Goal: Task Accomplishment & Management: Manage account settings

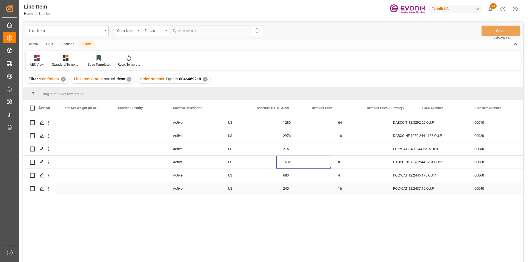
scroll to position [0, 220]
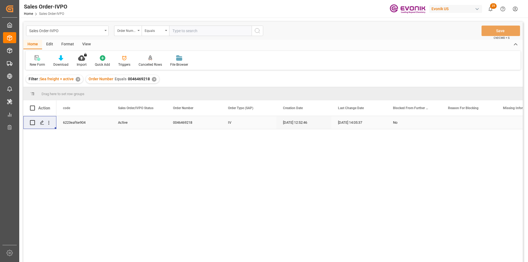
click at [152, 78] on div "✕" at bounding box center [154, 79] width 5 height 5
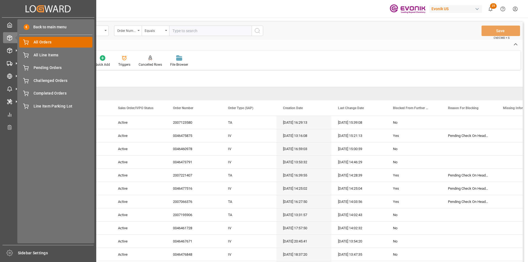
click at [64, 43] on span "All Orders" at bounding box center [63, 42] width 59 height 6
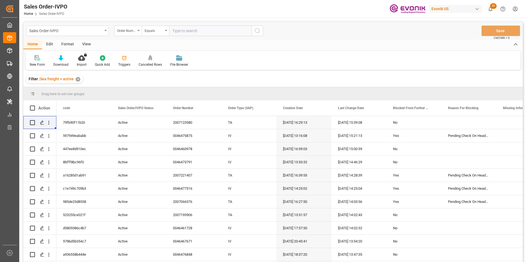
click at [183, 31] on input "text" at bounding box center [210, 31] width 82 height 10
paste input "0046473696"
type input "0046473696"
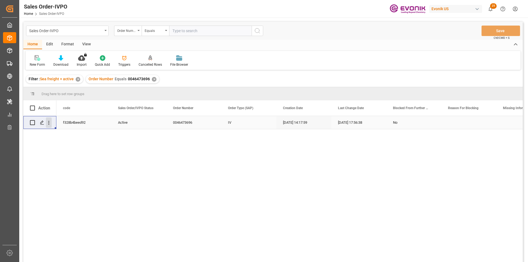
click at [49, 121] on icon "open menu" at bounding box center [48, 123] width 1 height 4
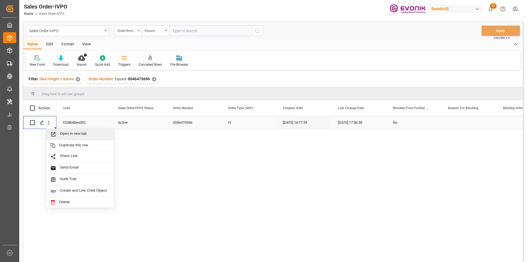
click at [73, 133] on span "Open in new tab" at bounding box center [85, 134] width 50 height 6
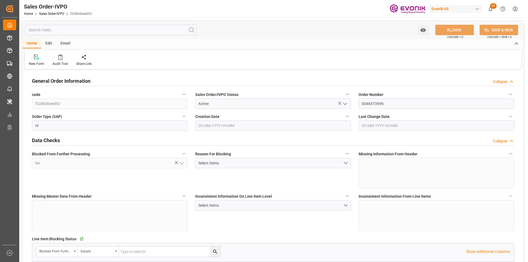
type input "BRSSZ"
type input "livia.leone@evonik.comTelephone No: 55 19 3475-3130"
type input "0"
type input "1"
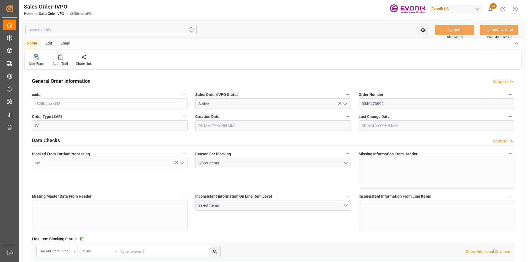
type input "1"
type input "9060.576"
type input "11.4711"
type input "17000"
type input "30"
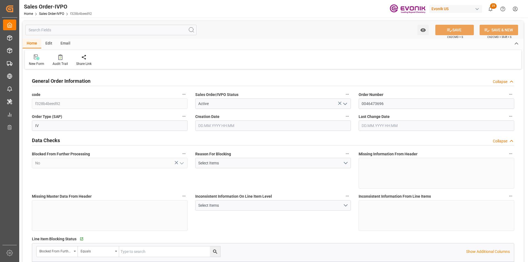
type input "17.09.2025 14:17"
type input "09.10.2025 17:56"
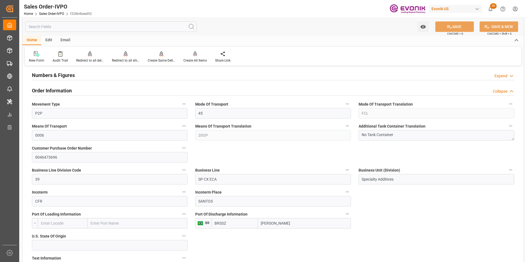
scroll to position [385, 0]
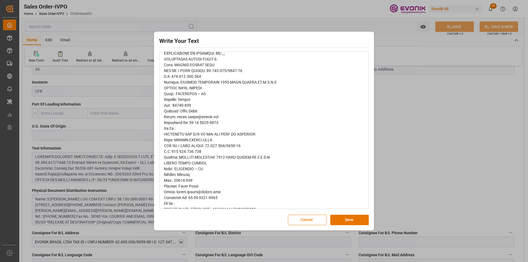
scroll to position [165, 0]
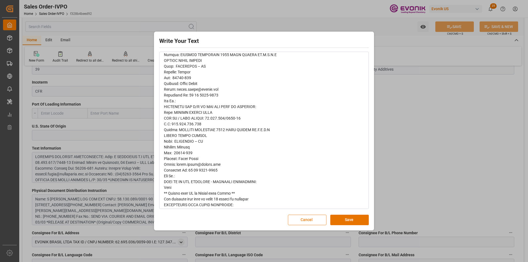
click at [310, 218] on button "Cancel" at bounding box center [307, 220] width 38 height 10
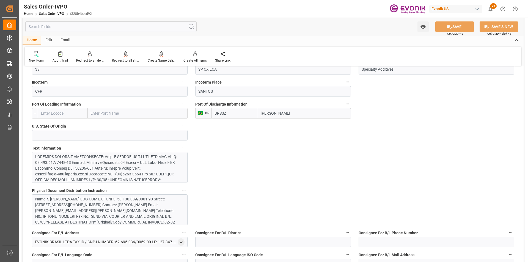
click at [112, 202] on div "Name: S MAGALHAES S.A LOG COM EXT CNPJ: 58.130.089/0001-90 Street: Praça da Rep…" at bounding box center [107, 216] width 145 height 40
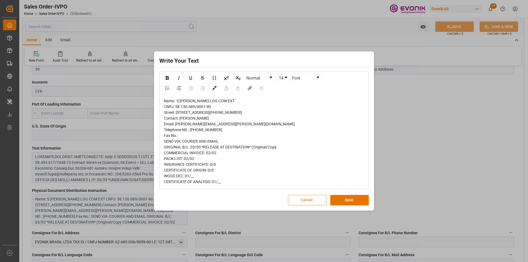
click at [302, 205] on button "Cancel" at bounding box center [307, 200] width 38 height 10
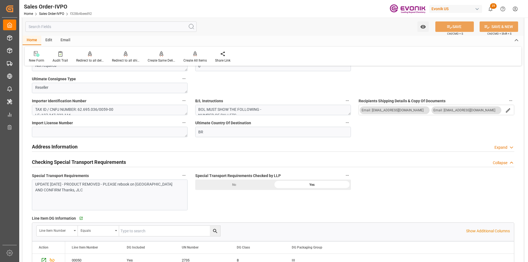
scroll to position [467, 0]
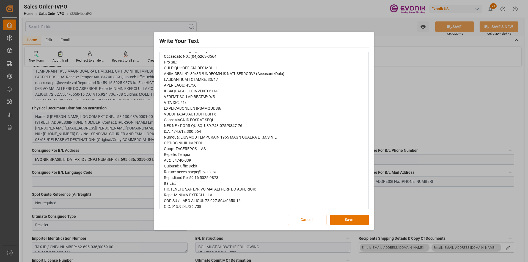
scroll to position [110, 0]
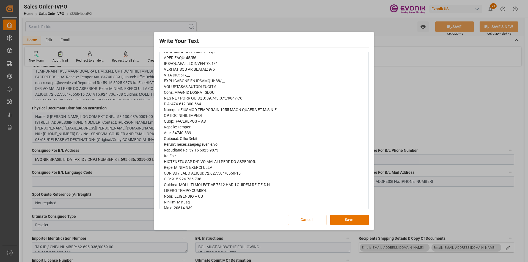
type input "livia.leone@evonik.comTelephone No: 55 19 3475-3130"
click at [308, 221] on button "Cancel" at bounding box center [307, 220] width 38 height 10
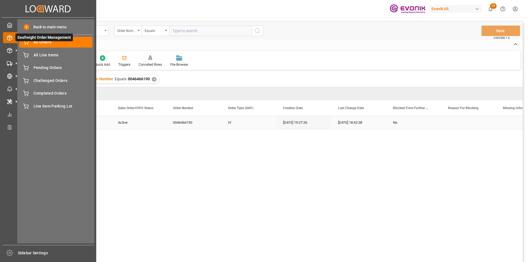
click at [30, 40] on span "Seafreight Order Management" at bounding box center [43, 38] width 57 height 8
click at [42, 28] on span "Back to main menu" at bounding box center [47, 27] width 37 height 6
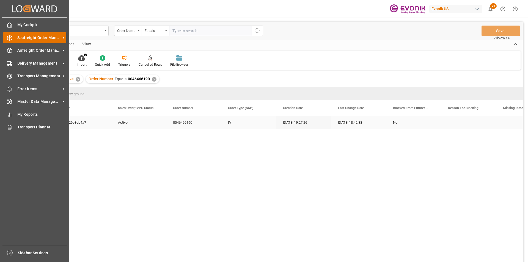
click at [36, 40] on span "Seafreight Order Management" at bounding box center [38, 38] width 43 height 6
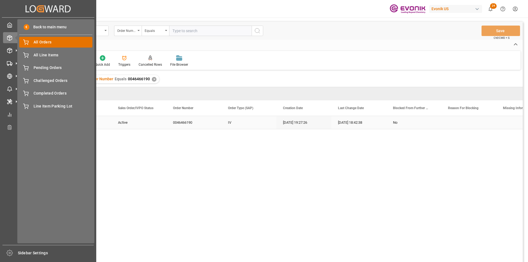
click at [43, 46] on div "All Orders All Orders" at bounding box center [55, 42] width 73 height 11
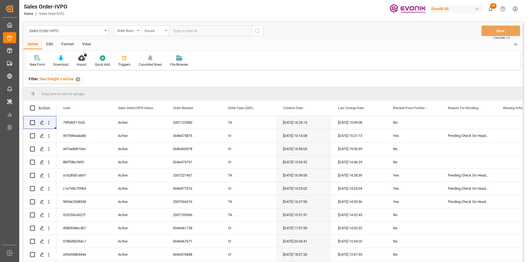
click at [144, 29] on div "Equals" at bounding box center [155, 31] width 27 height 10
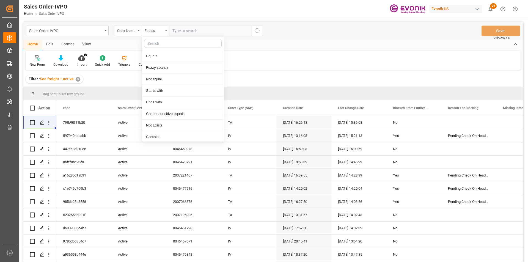
click at [123, 30] on div "Order Number" at bounding box center [126, 30] width 19 height 6
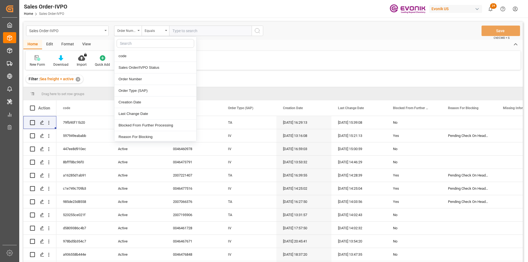
click at [205, 32] on input "text" at bounding box center [210, 31] width 82 height 10
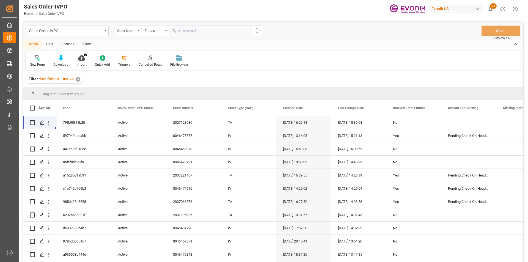
paste input "2007174933"
type input "2007174933"
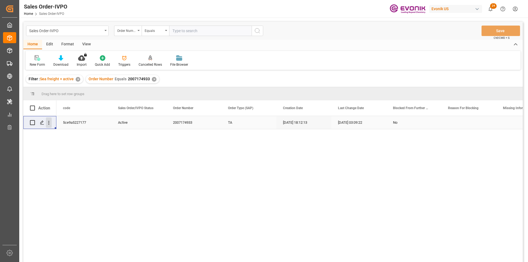
click at [49, 125] on icon "open menu" at bounding box center [49, 123] width 6 height 6
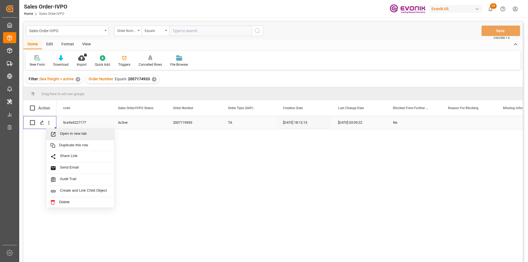
click at [67, 134] on span "Open in new tab" at bounding box center [85, 134] width 50 height 6
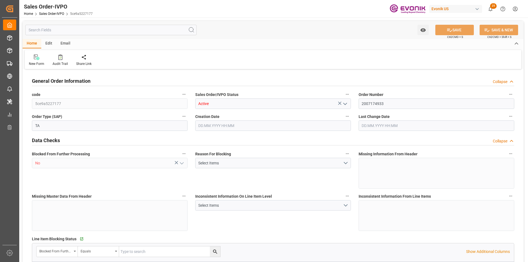
type input "MYPKG"
type input "0"
type input "1"
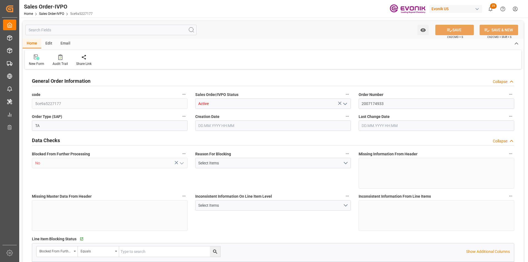
type input "11774.44"
type input "29.4891"
type input "17000"
type input "30"
type input "[DATE] 18:12"
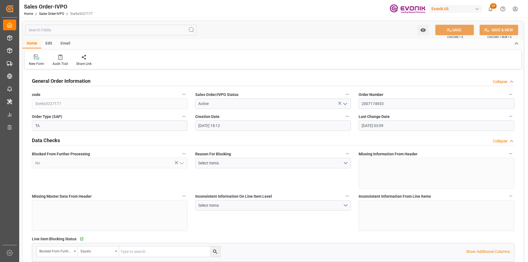
type input "[DATE] 03:09"
click at [124, 60] on div "Redirect to all shipments" at bounding box center [126, 60] width 36 height 12
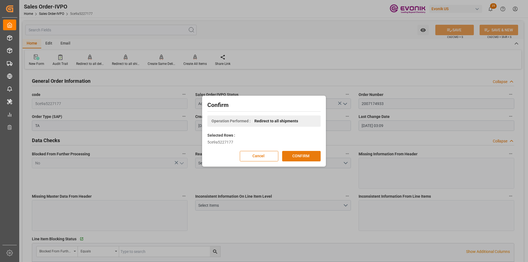
click at [303, 155] on button "CONFIRM" at bounding box center [301, 156] width 38 height 10
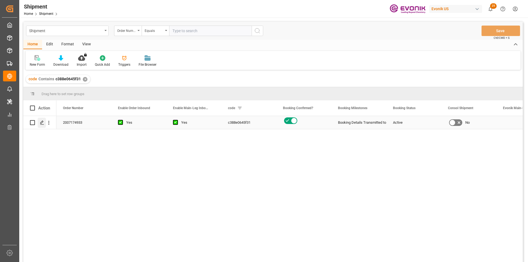
click at [42, 123] on icon "Press SPACE to select this row." at bounding box center [42, 122] width 4 height 4
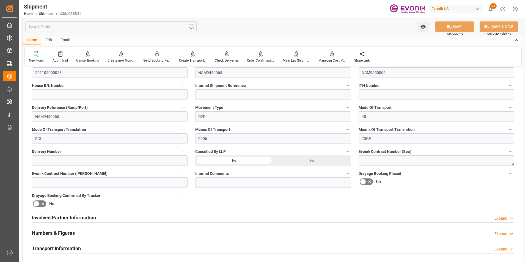
scroll to position [220, 0]
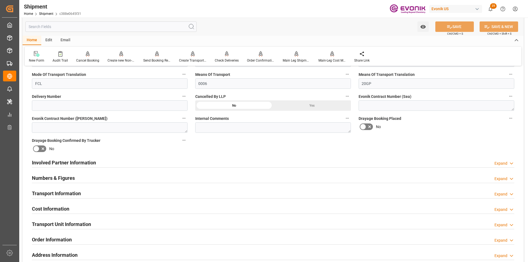
click at [86, 192] on div "Transport Information Expand" at bounding box center [273, 193] width 482 height 10
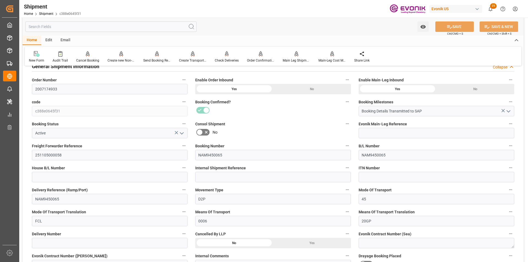
scroll to position [55, 0]
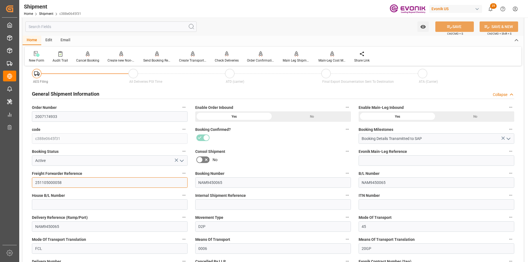
click at [50, 182] on input "251105000058" at bounding box center [110, 182] width 156 height 10
click at [388, 164] on input at bounding box center [436, 160] width 156 height 10
paste input "2089698201"
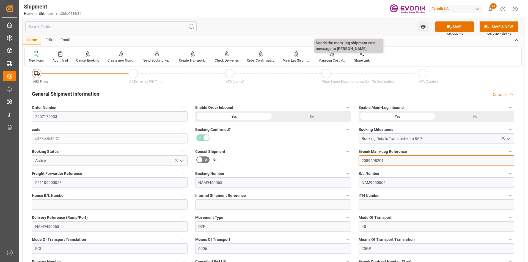
type input "2089698201"
click at [453, 24] on button "SAVE" at bounding box center [454, 26] width 38 height 10
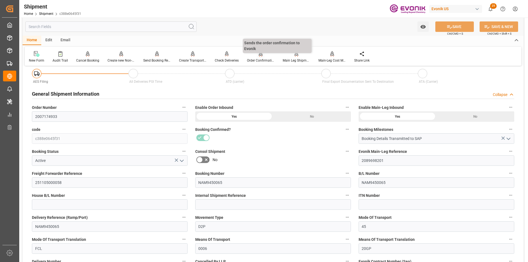
click at [255, 58] on div "Order Confirmation" at bounding box center [261, 57] width 36 height 12
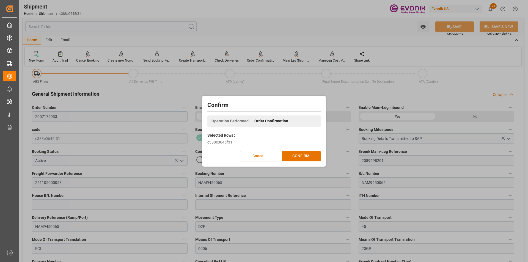
click at [305, 156] on button "CONFIRM" at bounding box center [301, 156] width 38 height 10
